Goal: Task Accomplishment & Management: Manage account settings

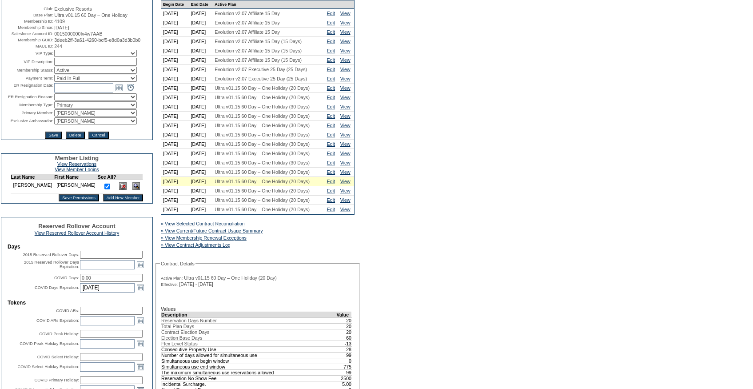
scroll to position [92, 0]
click at [328, 187] on td "Edit" at bounding box center [331, 181] width 13 height 9
click at [331, 184] on link "Edit" at bounding box center [331, 181] width 8 height 5
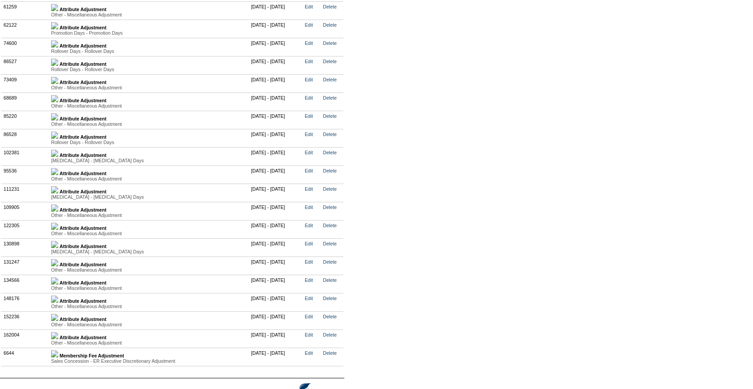
scroll to position [2143, 0]
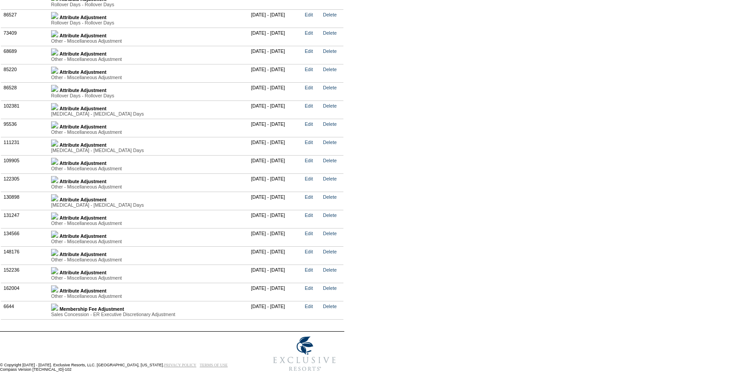
click at [58, 286] on img at bounding box center [54, 288] width 7 height 7
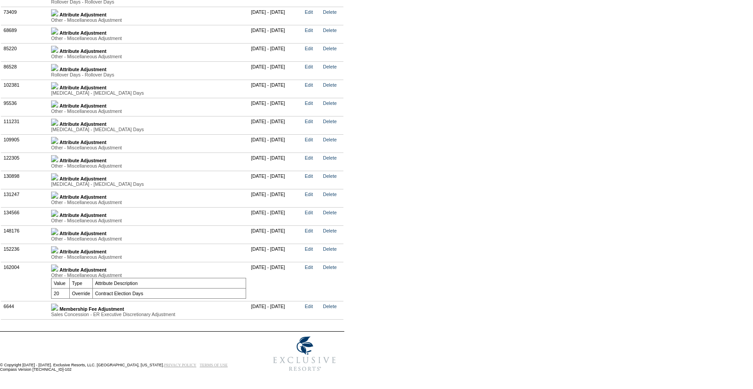
click at [58, 253] on img at bounding box center [54, 249] width 7 height 7
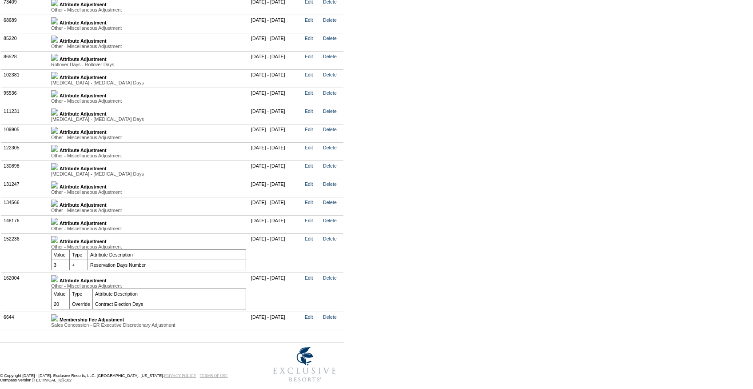
scroll to position [2123, 0]
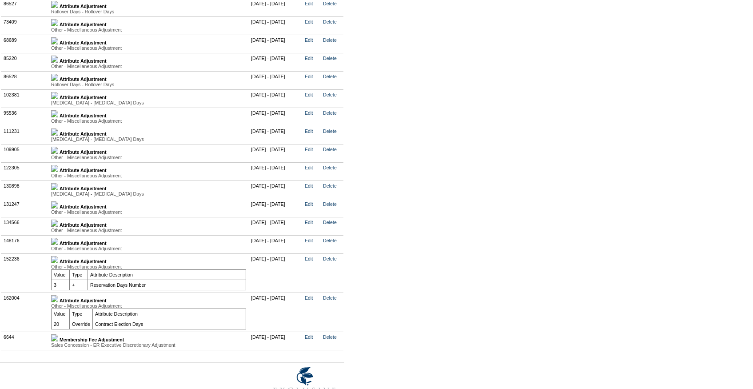
click at [58, 227] on img at bounding box center [54, 223] width 7 height 7
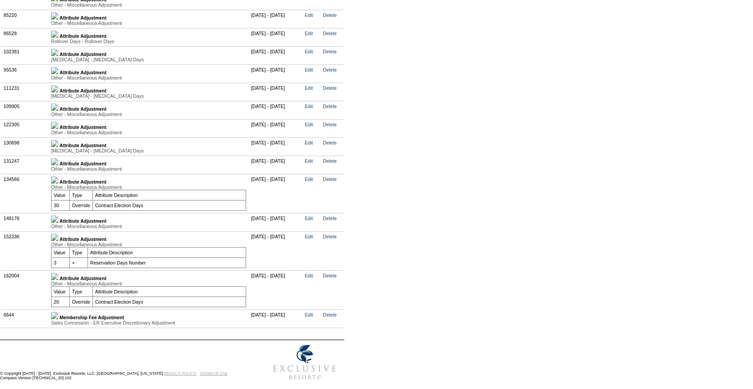
scroll to position [2233, 0]
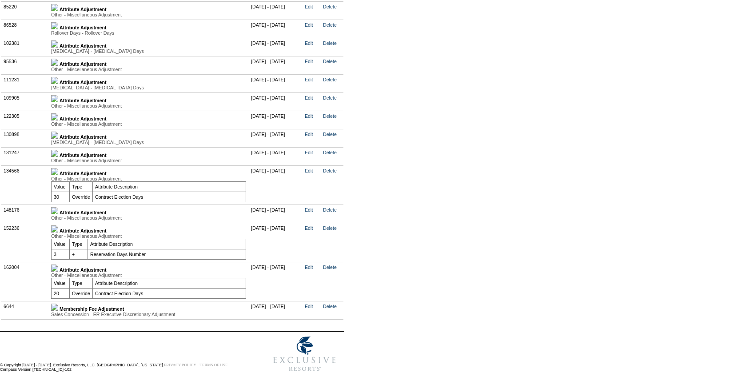
click at [64, 215] on div "Other - Miscellaneous Adjustment" at bounding box center [148, 217] width 195 height 5
click at [62, 215] on div "Other - Miscellaneous Adjustment" at bounding box center [148, 217] width 195 height 5
click at [58, 210] on link at bounding box center [54, 212] width 7 height 5
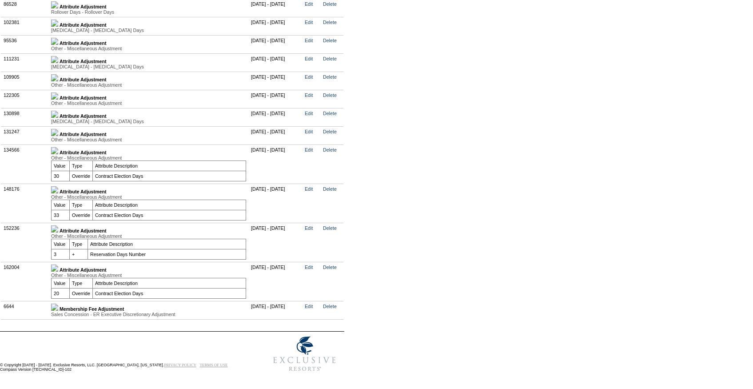
scroll to position [2264, 0]
click at [313, 264] on link "Edit" at bounding box center [309, 266] width 8 height 5
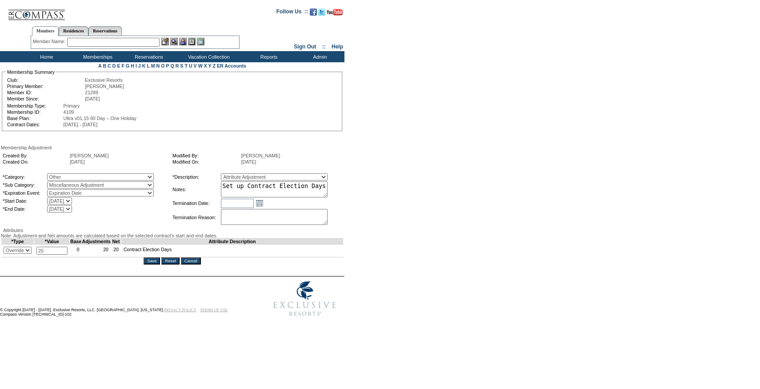
click at [195, 264] on input "Cancel" at bounding box center [191, 260] width 20 height 7
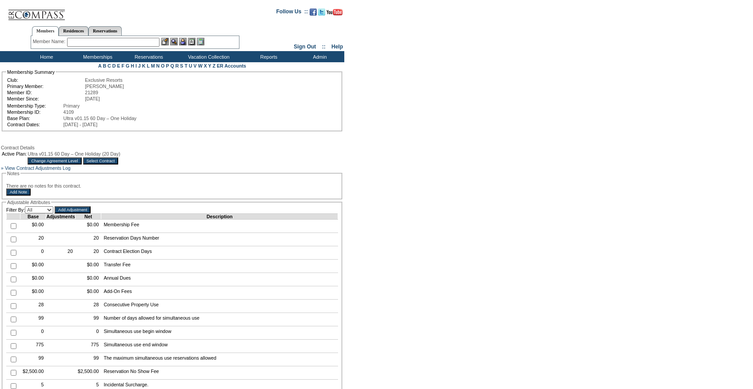
click at [119, 162] on input "Select Contract" at bounding box center [101, 160] width 36 height 7
